Goal: Find specific page/section: Find specific page/section

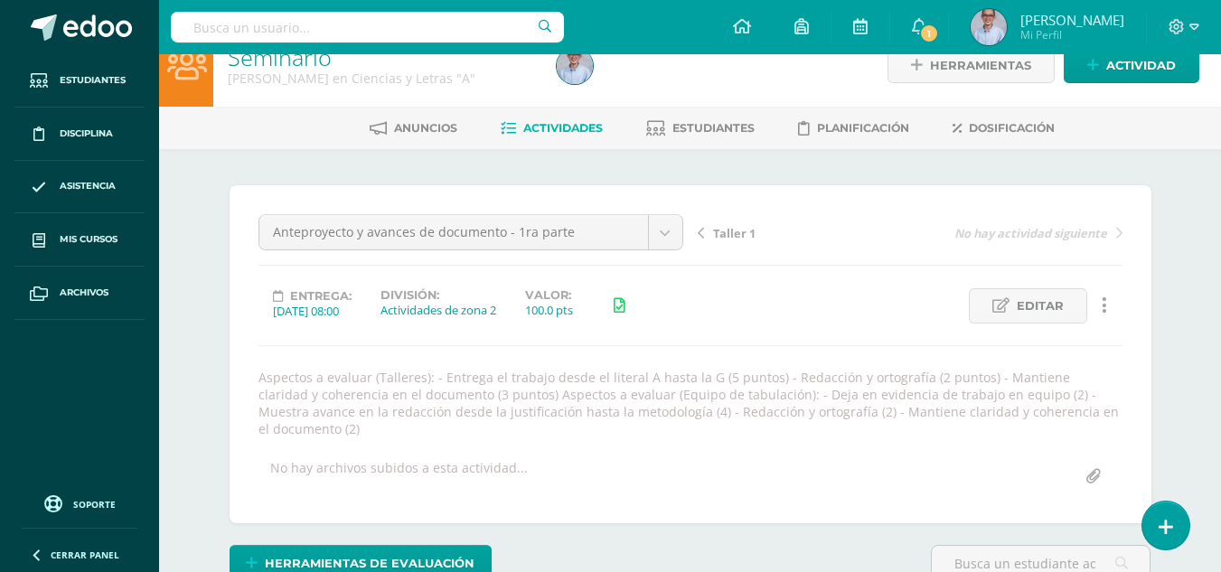
scroll to position [30, 0]
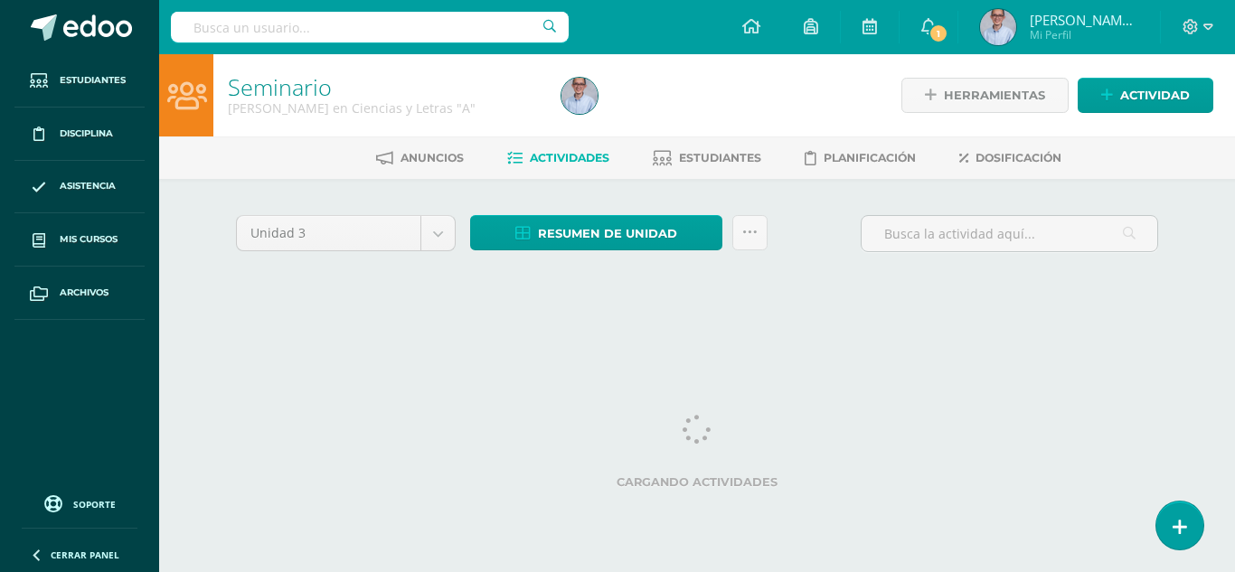
click at [325, 27] on input "text" at bounding box center [370, 27] width 398 height 31
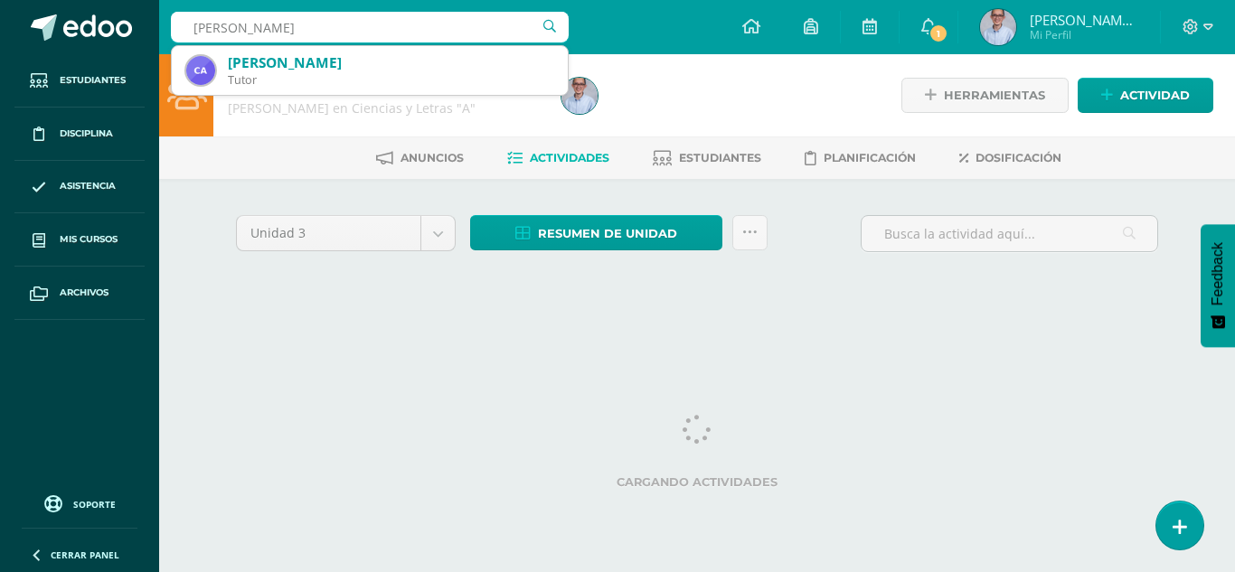
click at [202, 10] on div "camila vanesa aldana camila vanesa aldana Cesar Daniel Avila Palma Tutor" at bounding box center [370, 27] width 398 height 54
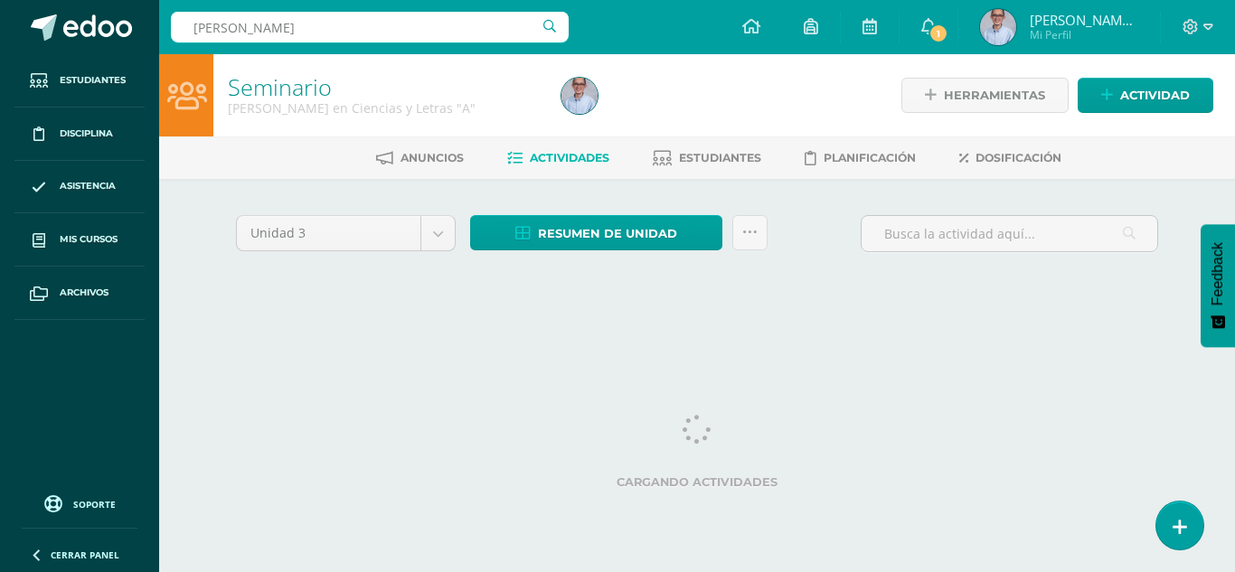
click at [269, 26] on input "camila vanesa aldana" at bounding box center [370, 27] width 398 height 31
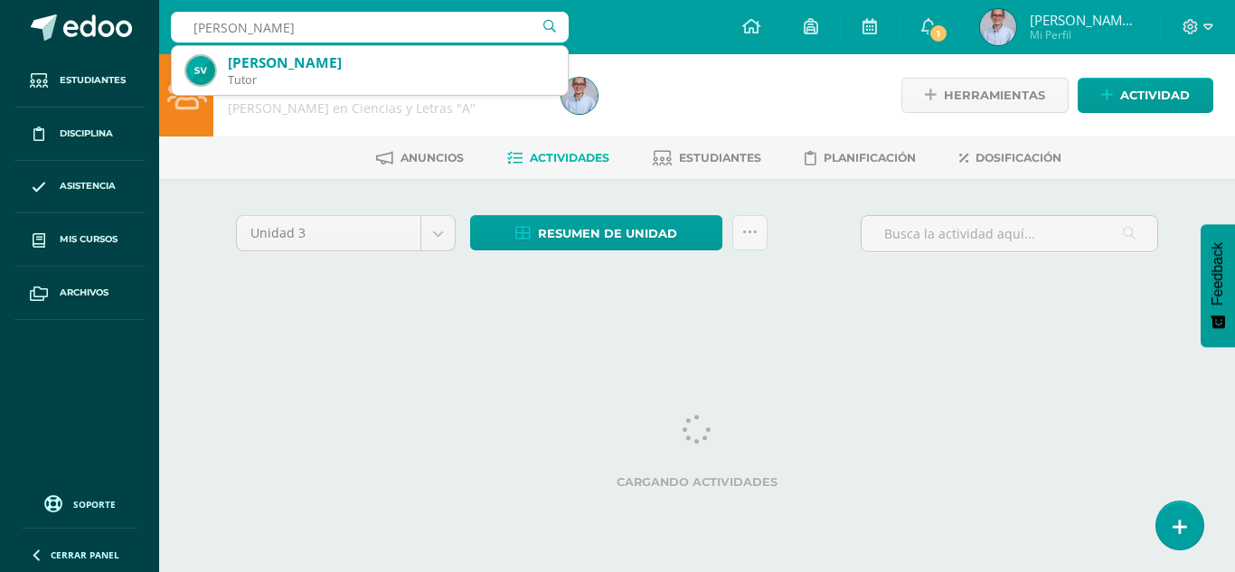
click at [356, 23] on input "camila vanessa aldana" at bounding box center [370, 27] width 398 height 31
type input "c"
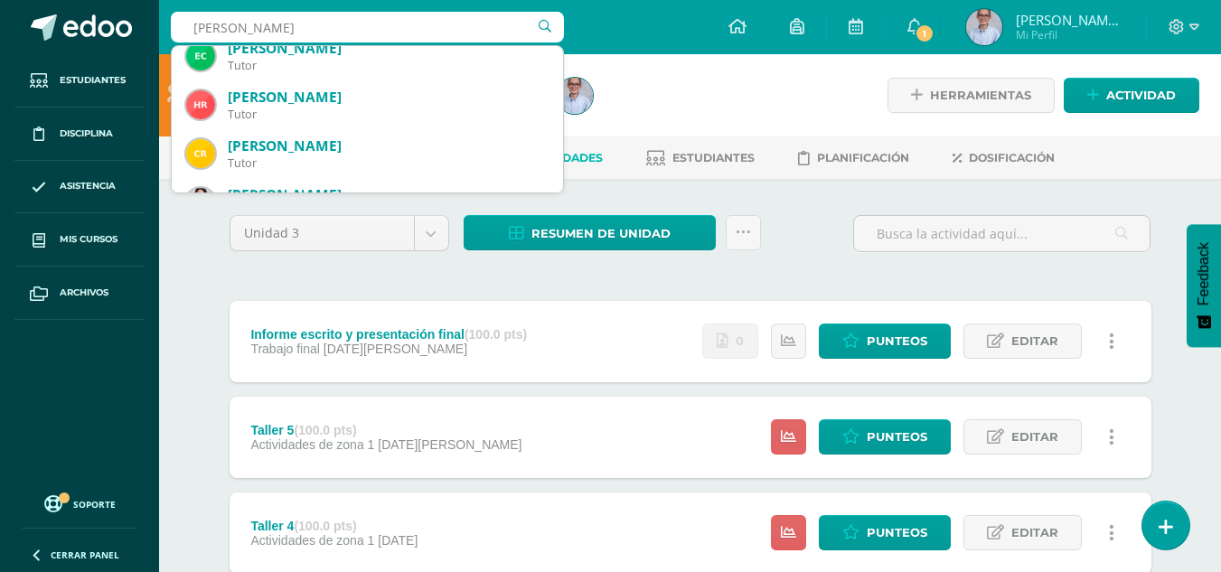
scroll to position [830, 0]
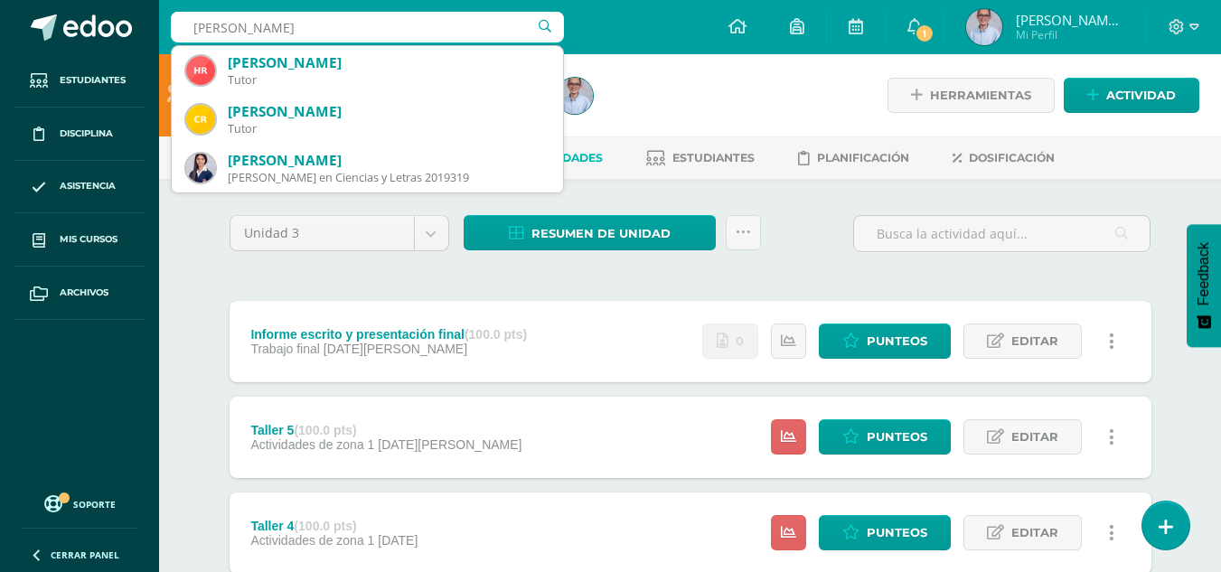
type input "Camila Aldana"
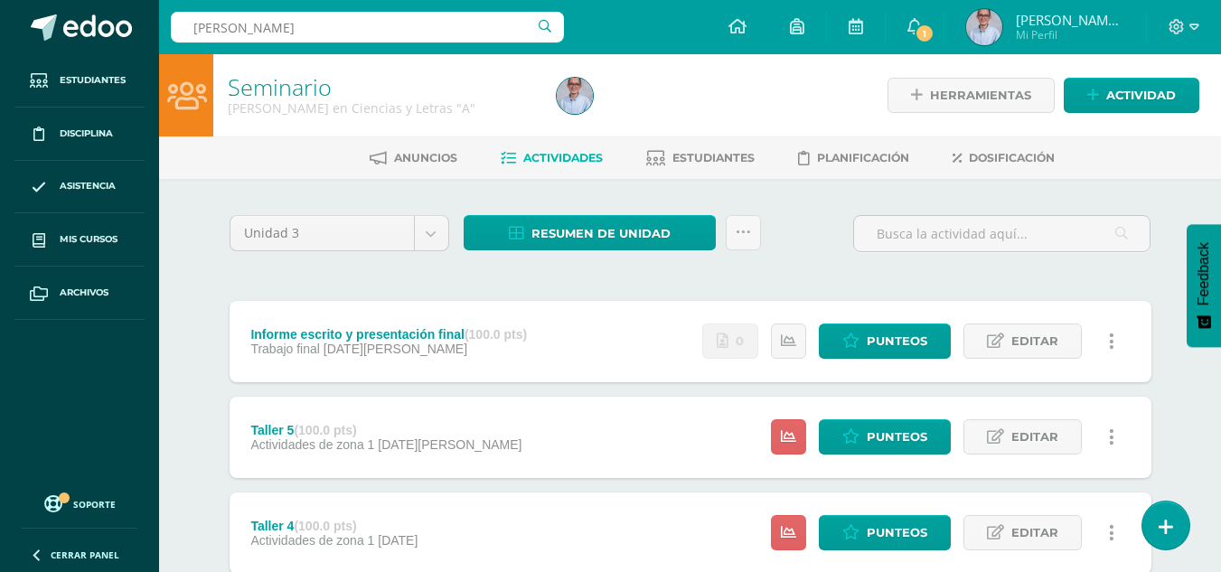
click at [90, 77] on span "Estudiantes" at bounding box center [93, 80] width 66 height 14
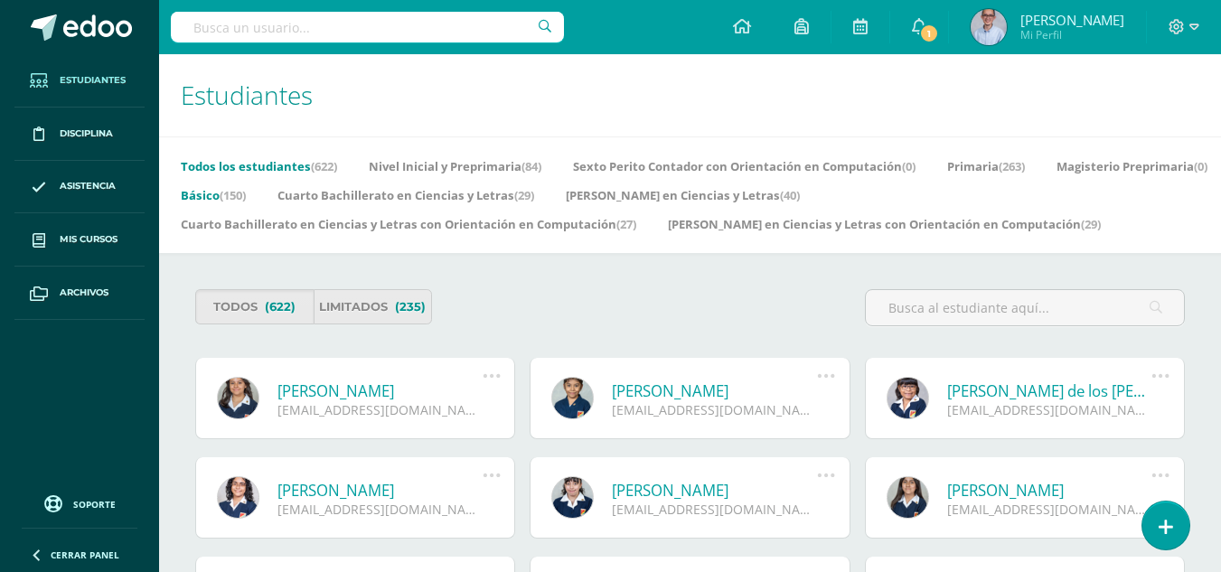
click at [246, 194] on link "Básico (150)" at bounding box center [213, 195] width 65 height 29
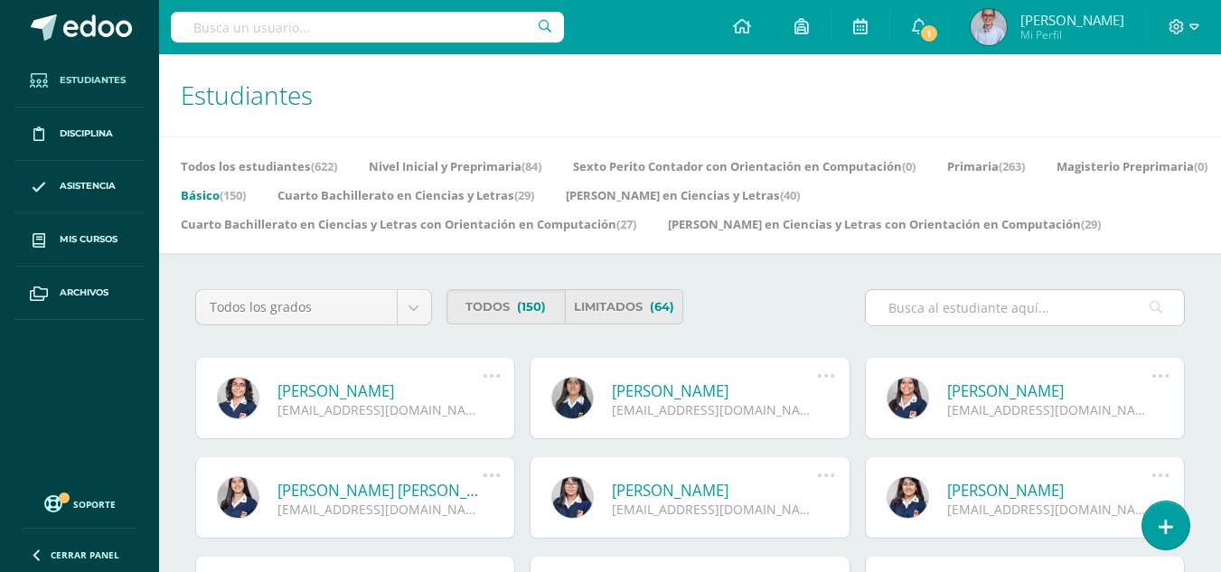
click at [938, 305] on input "text" at bounding box center [1025, 307] width 318 height 35
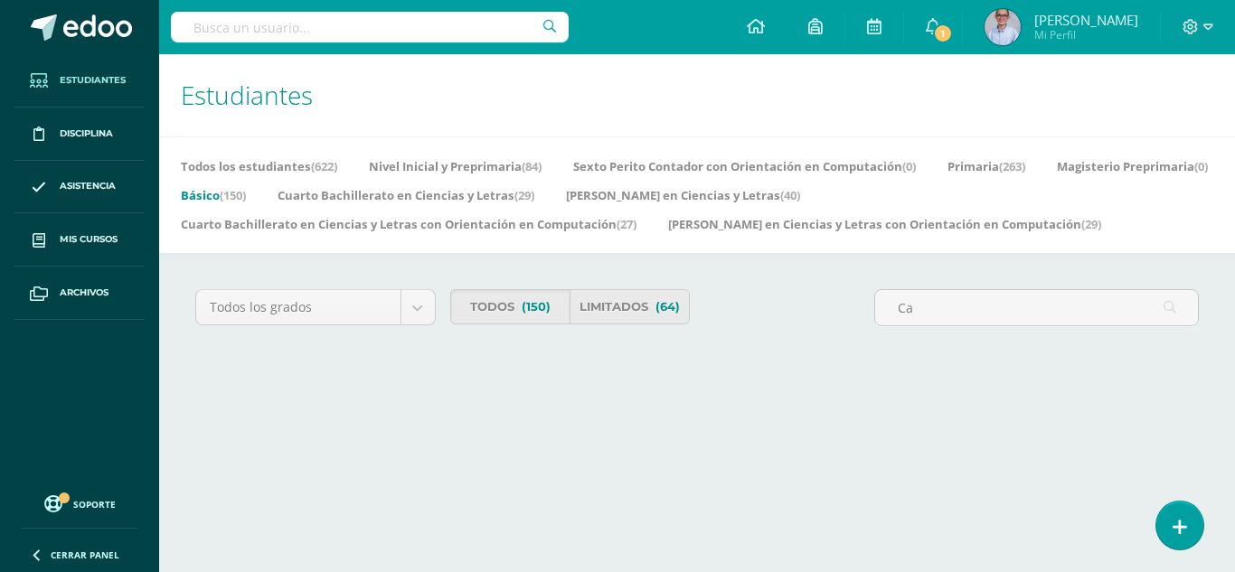
type input "C"
click at [620, 300] on link "Limitados (64)" at bounding box center [629, 306] width 120 height 35
